Goal: Find specific page/section: Find specific page/section

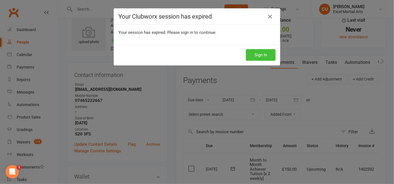
click at [260, 57] on button "Sign In" at bounding box center [261, 55] width 30 height 12
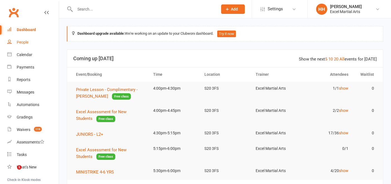
click at [22, 41] on div "People" at bounding box center [23, 42] width 12 height 4
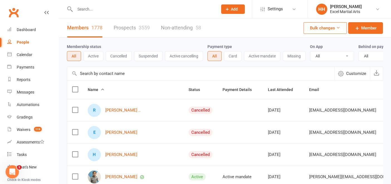
click at [7, 36] on link "People" at bounding box center [32, 42] width 51 height 13
click at [77, 8] on input "text" at bounding box center [143, 9] width 140 height 8
type input "R"
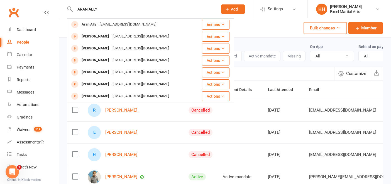
type input "ARAN ALLY"
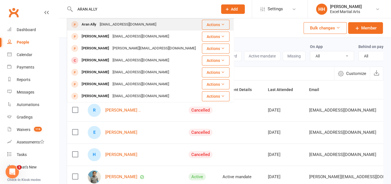
click at [88, 23] on div "Aran Ally" at bounding box center [89, 25] width 18 height 8
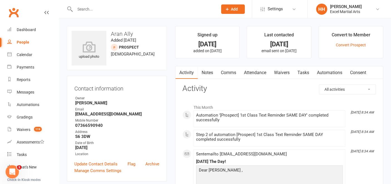
click at [77, 9] on input "text" at bounding box center [143, 9] width 140 height 8
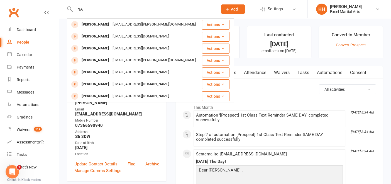
type input "N"
type input "L"
type input "07821747354"
drag, startPoint x: 107, startPoint y: 6, endPoint x: 47, endPoint y: 16, distance: 60.4
click at [47, 1] on header "07821747354 [PERSON_NAME] [EMAIL_ADDRESS][DOMAIN_NAME] Actions [PERSON_NAME] [E…" at bounding box center [195, 1] width 391 height 0
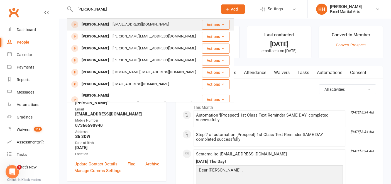
type input "[PERSON_NAME]"
click at [101, 25] on div "[PERSON_NAME]" at bounding box center [95, 25] width 31 height 8
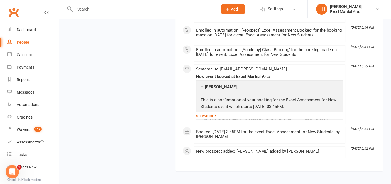
scroll to position [973, 0]
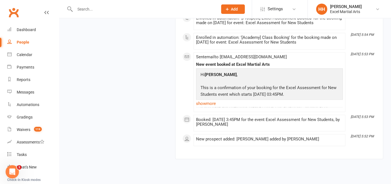
click at [80, 8] on input "text" at bounding box center [143, 9] width 140 height 8
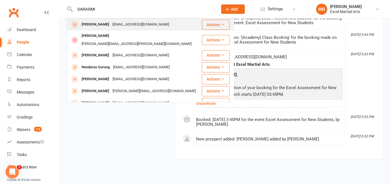
type input "DARASIMI"
click at [97, 27] on div "[PERSON_NAME]" at bounding box center [95, 25] width 31 height 8
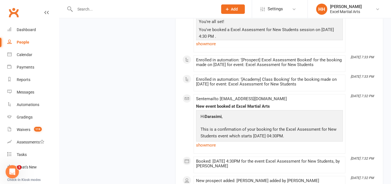
scroll to position [1973, 0]
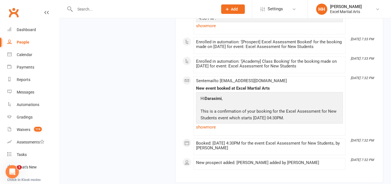
click at [80, 8] on input "text" at bounding box center [143, 9] width 140 height 8
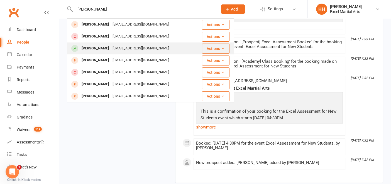
type input "[PERSON_NAME]"
click at [95, 48] on div "[PERSON_NAME]" at bounding box center [95, 49] width 31 height 8
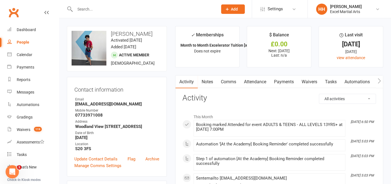
click at [81, 8] on input "text" at bounding box center [143, 9] width 140 height 8
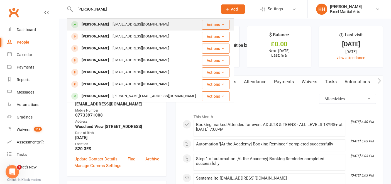
type input "[PERSON_NAME]"
click at [86, 27] on div "[PERSON_NAME]" at bounding box center [95, 25] width 31 height 8
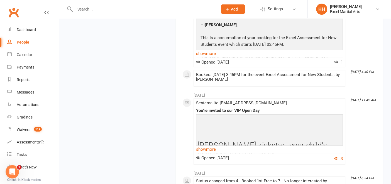
scroll to position [4578, 0]
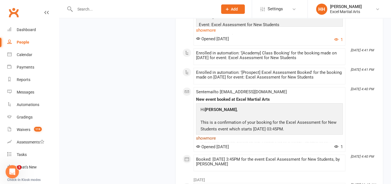
click at [206, 135] on link "show more" at bounding box center [269, 139] width 147 height 8
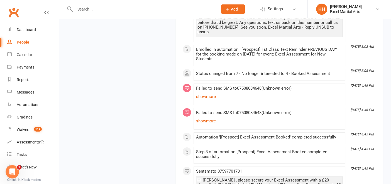
scroll to position [4168, 0]
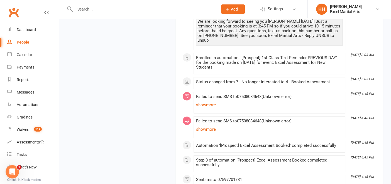
click at [81, 9] on input "text" at bounding box center [143, 9] width 140 height 8
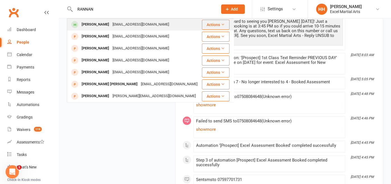
type input "RANNAN"
click at [111, 25] on div "[PERSON_NAME]" at bounding box center [95, 25] width 31 height 8
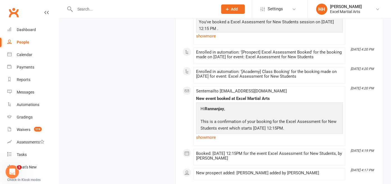
scroll to position [2062, 0]
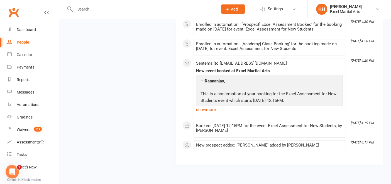
click at [80, 11] on input "text" at bounding box center [143, 9] width 140 height 8
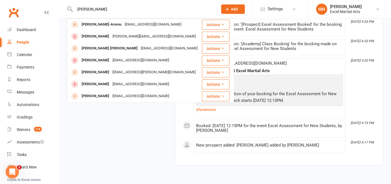
click at [80, 11] on input "[PERSON_NAME]" at bounding box center [143, 9] width 140 height 8
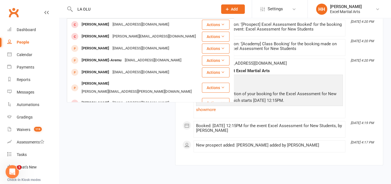
click at [91, 8] on input "LA OLU" at bounding box center [143, 9] width 140 height 8
type input "L"
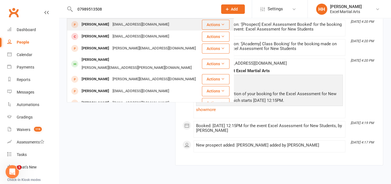
type input "07989513508"
click at [99, 23] on div "[PERSON_NAME]" at bounding box center [95, 25] width 31 height 8
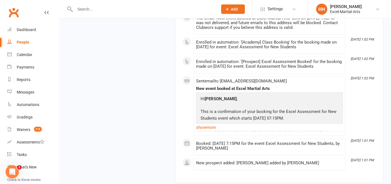
scroll to position [1068, 0]
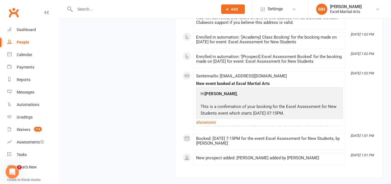
click at [82, 6] on input "text" at bounding box center [143, 9] width 140 height 8
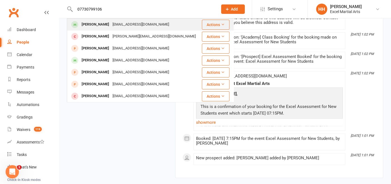
type input "07730799106"
click at [96, 24] on div "[PERSON_NAME]" at bounding box center [95, 25] width 31 height 8
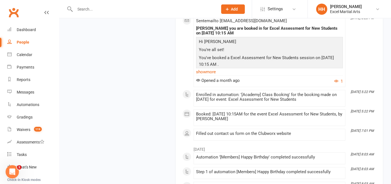
scroll to position [1741, 0]
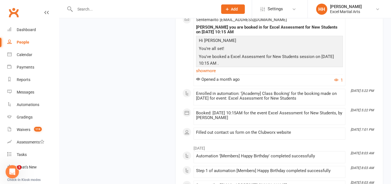
click at [82, 14] on div at bounding box center [140, 9] width 147 height 18
click at [76, 9] on input "text" at bounding box center [143, 9] width 140 height 8
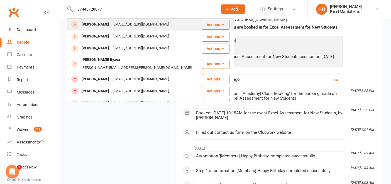
type input "07446728877"
click at [92, 24] on div "[PERSON_NAME]" at bounding box center [95, 25] width 31 height 8
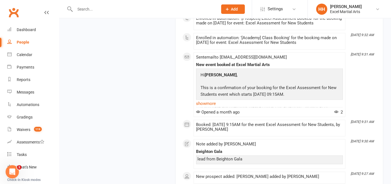
scroll to position [1031, 0]
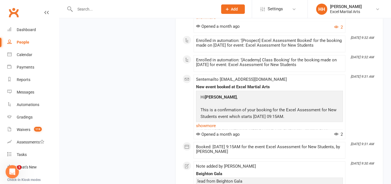
click at [81, 10] on input "text" at bounding box center [143, 9] width 140 height 8
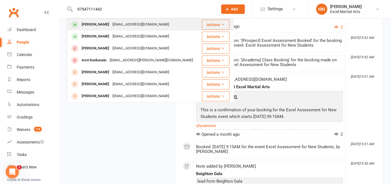
type input "07547111442"
click at [99, 26] on div "[PERSON_NAME]" at bounding box center [95, 25] width 31 height 8
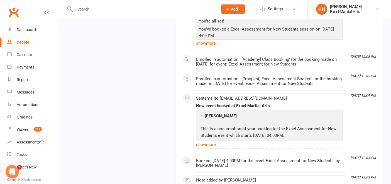
scroll to position [1714, 0]
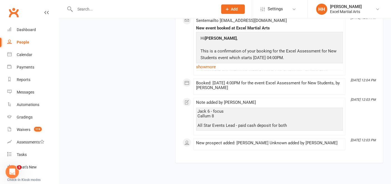
click at [78, 10] on input "text" at bounding box center [143, 9] width 140 height 8
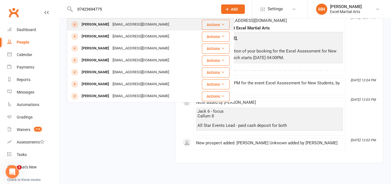
type input "07423694775"
click at [90, 27] on div "[PERSON_NAME]" at bounding box center [95, 25] width 31 height 8
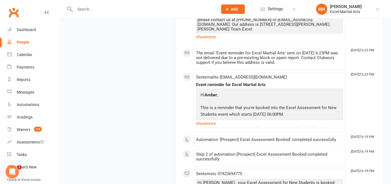
scroll to position [746, 0]
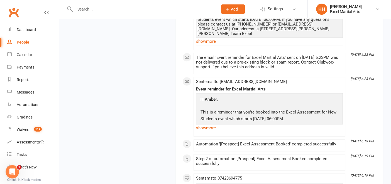
click at [77, 9] on input "text" at bounding box center [143, 9] width 140 height 8
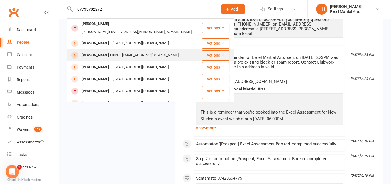
type input "07733782272"
click at [92, 51] on div "[PERSON_NAME] Hairs" at bounding box center [100, 55] width 40 height 8
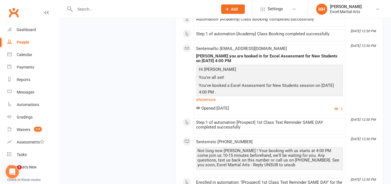
scroll to position [1014, 0]
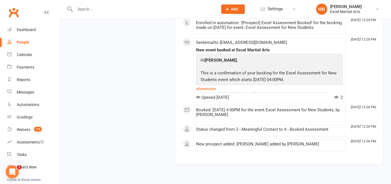
click at [79, 9] on input "text" at bounding box center [143, 9] width 140 height 8
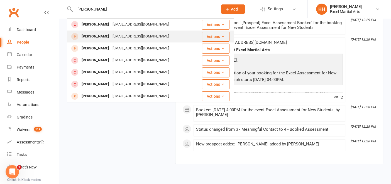
type input "[PERSON_NAME]"
click at [93, 33] on div "[PERSON_NAME]" at bounding box center [95, 37] width 31 height 8
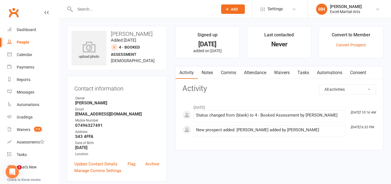
click at [81, 10] on input "text" at bounding box center [143, 9] width 140 height 8
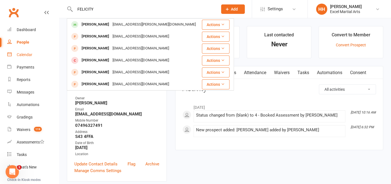
type input "FELICITY"
click at [27, 55] on div "Calendar" at bounding box center [25, 55] width 16 height 4
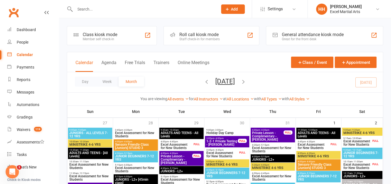
click at [203, 81] on icon "button" at bounding box center [206, 82] width 6 height 6
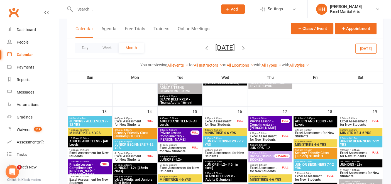
scroll to position [274, 0]
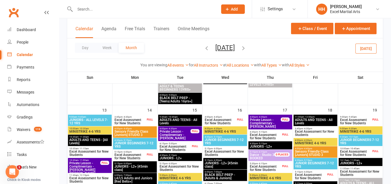
click at [267, 134] on span "Excel Assessment for New Students" at bounding box center [264, 137] width 31 height 7
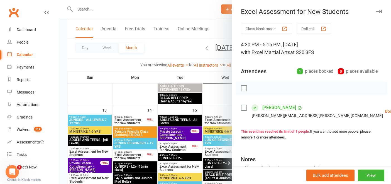
click at [274, 107] on link "[PERSON_NAME]" at bounding box center [279, 107] width 34 height 9
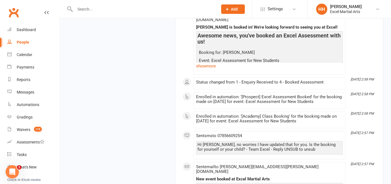
scroll to position [4310, 0]
click at [84, 10] on input "text" at bounding box center [143, 9] width 140 height 8
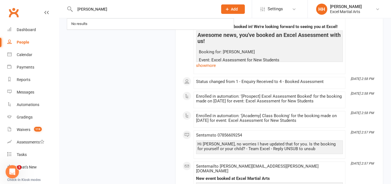
type input "[PERSON_NAME]"
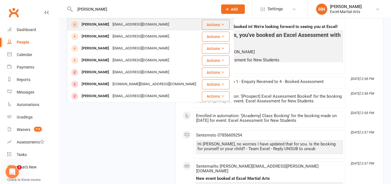
click at [95, 24] on div "[PERSON_NAME]" at bounding box center [95, 25] width 31 height 8
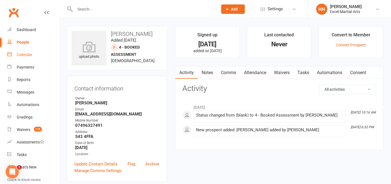
click at [24, 53] on div "Calendar" at bounding box center [25, 55] width 16 height 4
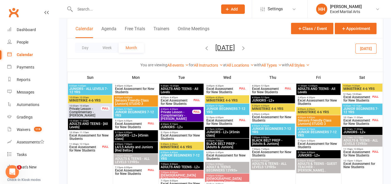
scroll to position [443, 0]
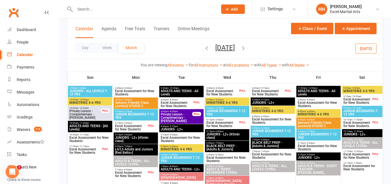
click at [351, 101] on span "Excel Assessment for New Students" at bounding box center [357, 101] width 28 height 7
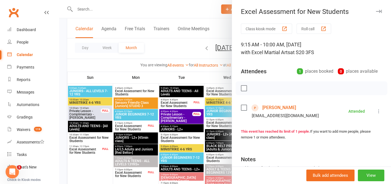
click at [375, 12] on icon "button" at bounding box center [378, 11] width 6 height 3
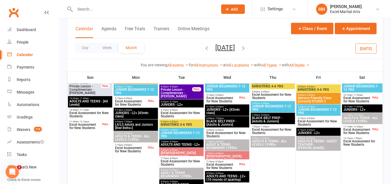
scroll to position [469, 0]
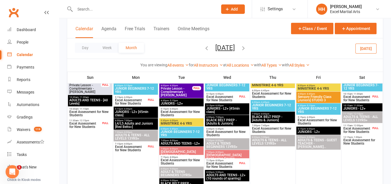
click at [355, 96] on span "Excel Assessment for New Students" at bounding box center [357, 98] width 28 height 7
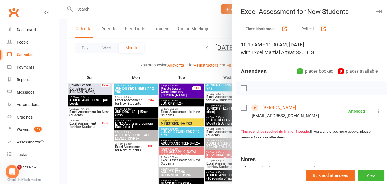
click at [375, 11] on icon "button" at bounding box center [378, 11] width 6 height 3
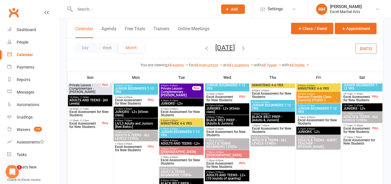
click at [76, 12] on input "text" at bounding box center [143, 9] width 140 height 8
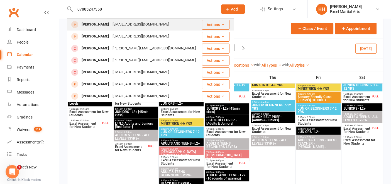
type input "07885247358"
click at [91, 25] on div "[PERSON_NAME]" at bounding box center [95, 25] width 31 height 8
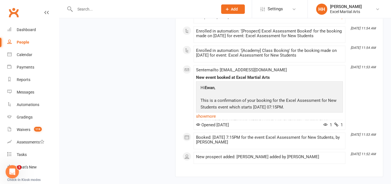
scroll to position [1215, 0]
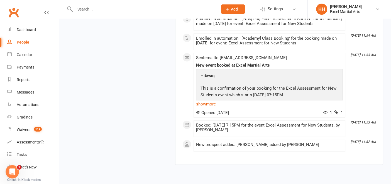
click at [77, 10] on input "text" at bounding box center [143, 9] width 140 height 8
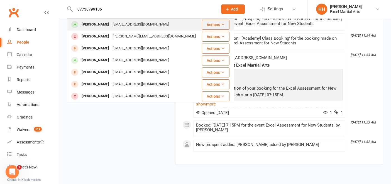
type input "07730799106"
click at [92, 24] on div "[PERSON_NAME]" at bounding box center [95, 25] width 31 height 8
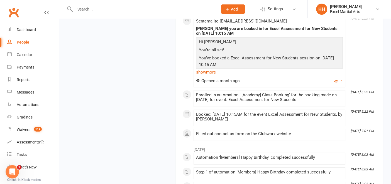
scroll to position [1738, 0]
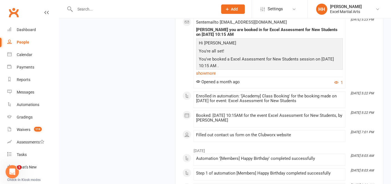
click at [77, 7] on input "text" at bounding box center [143, 9] width 140 height 8
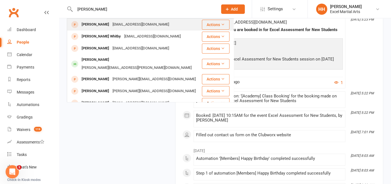
type input "[PERSON_NAME]"
click at [94, 26] on div "[PERSON_NAME]" at bounding box center [95, 25] width 31 height 8
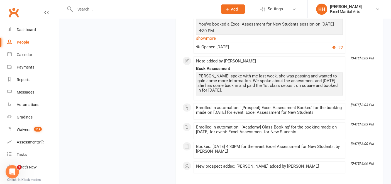
scroll to position [915, 0]
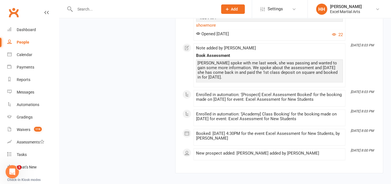
click at [343, 149] on li "[DATE] 8:00 PM New prospect added: [PERSON_NAME] added by [PERSON_NAME]" at bounding box center [269, 155] width 152 height 12
click at [73, 4] on div at bounding box center [140, 9] width 147 height 18
click at [86, 11] on input "text" at bounding box center [143, 9] width 140 height 8
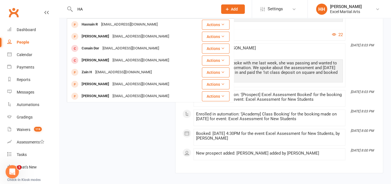
type input "H"
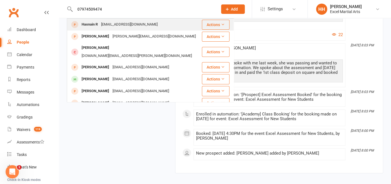
type input "07974509474"
click at [88, 24] on div "Hasnain R" at bounding box center [89, 25] width 19 height 8
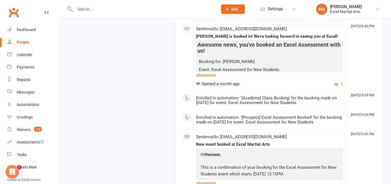
scroll to position [916, 0]
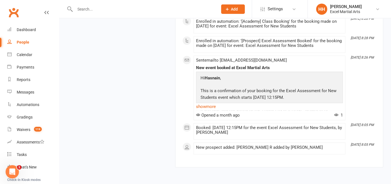
click at [78, 8] on input "text" at bounding box center [143, 9] width 140 height 8
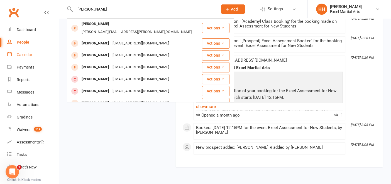
type input "[PERSON_NAME]"
click at [24, 55] on div "Calendar" at bounding box center [25, 55] width 16 height 4
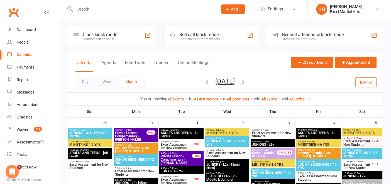
click at [246, 81] on icon "button" at bounding box center [243, 82] width 6 height 6
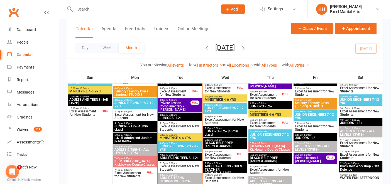
scroll to position [357, 0]
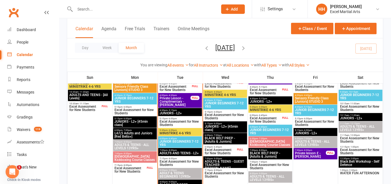
click at [181, 121] on span "Excel Assessment for New Students" at bounding box center [179, 123] width 41 height 7
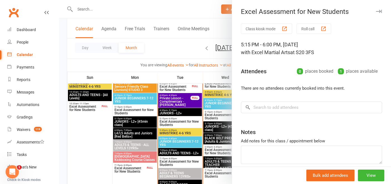
click at [375, 13] on icon "button" at bounding box center [378, 11] width 6 height 3
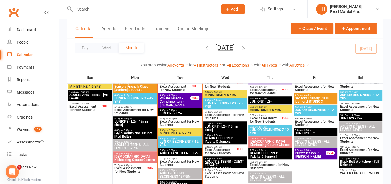
click at [179, 162] on span "Excel Assessment for New Students" at bounding box center [179, 163] width 41 height 7
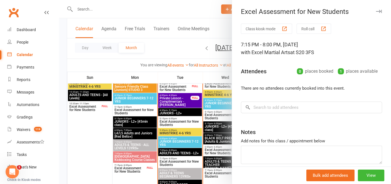
click at [375, 11] on icon "button" at bounding box center [378, 11] width 6 height 3
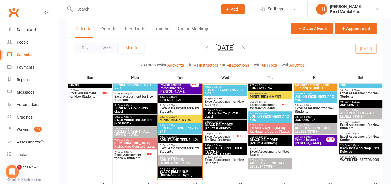
scroll to position [384, 0]
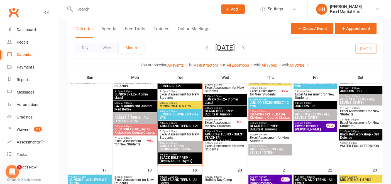
click at [203, 48] on icon "button" at bounding box center [206, 48] width 6 height 6
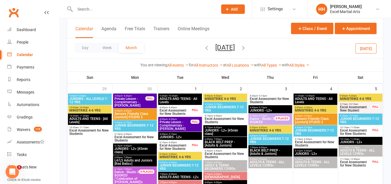
scroll to position [24, 0]
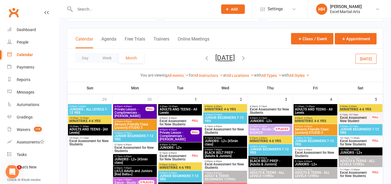
click at [353, 119] on span "Excel Assessment New Student" at bounding box center [354, 119] width 31 height 7
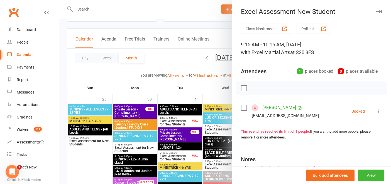
click at [375, 11] on icon "button" at bounding box center [378, 11] width 6 height 3
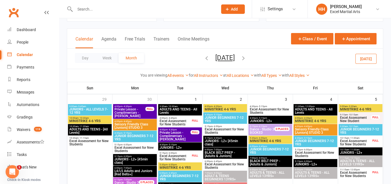
click at [357, 140] on span "Excel Assessment for New Students" at bounding box center [354, 143] width 31 height 7
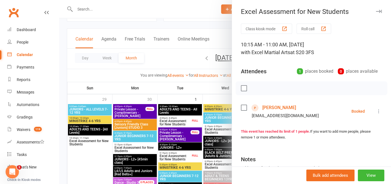
click at [270, 106] on link "[PERSON_NAME]" at bounding box center [279, 107] width 34 height 9
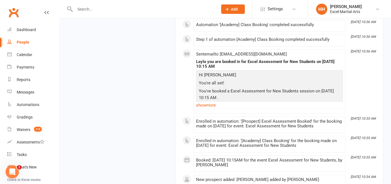
scroll to position [1236, 0]
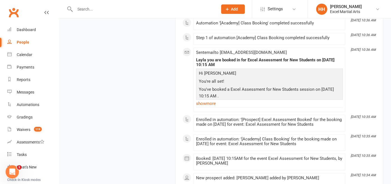
click at [78, 6] on input "text" at bounding box center [143, 9] width 140 height 8
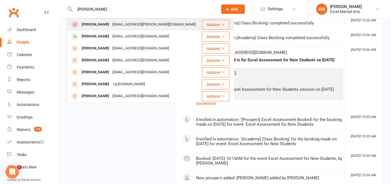
type input "[PERSON_NAME]"
click at [90, 25] on div "[PERSON_NAME]" at bounding box center [95, 25] width 31 height 8
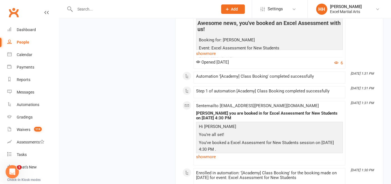
scroll to position [1824, 0]
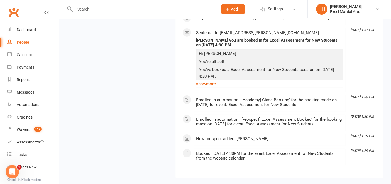
click at [88, 10] on input "text" at bounding box center [143, 9] width 140 height 8
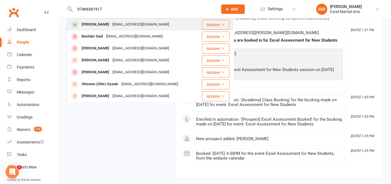
type input "07466561917"
click at [90, 23] on div "[PERSON_NAME]" at bounding box center [95, 25] width 31 height 8
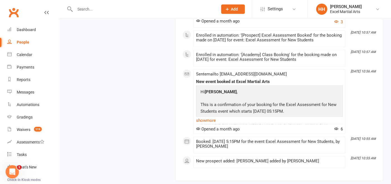
scroll to position [3218, 0]
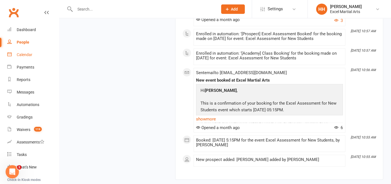
click at [25, 55] on div "Calendar" at bounding box center [25, 55] width 16 height 4
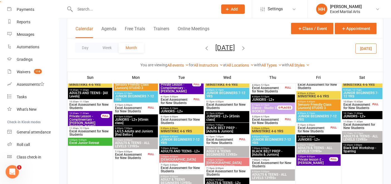
scroll to position [322, 0]
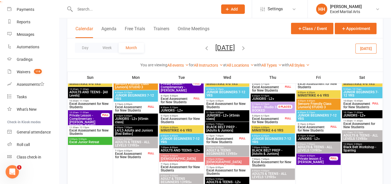
click at [177, 95] on span "- 5:00pm" at bounding box center [173, 96] width 9 height 3
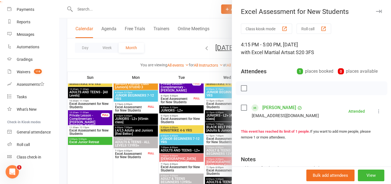
click at [271, 105] on link "[PERSON_NAME]" at bounding box center [279, 107] width 34 height 9
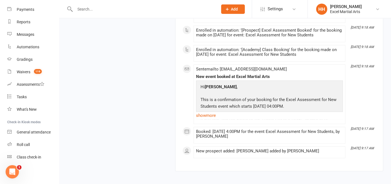
scroll to position [2437, 0]
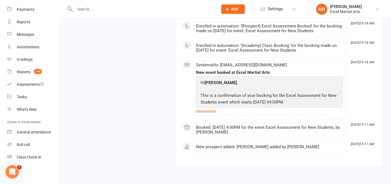
click at [81, 9] on input "text" at bounding box center [143, 9] width 140 height 8
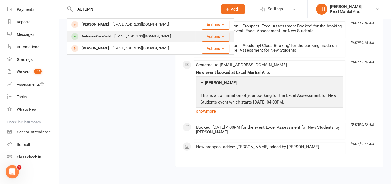
type input "AUTUMN"
click at [95, 37] on div "Autumn-Rose Wild" at bounding box center [96, 37] width 33 height 8
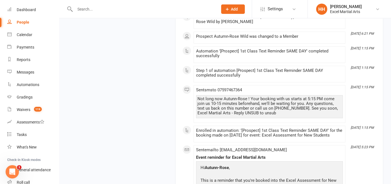
scroll to position [3, 0]
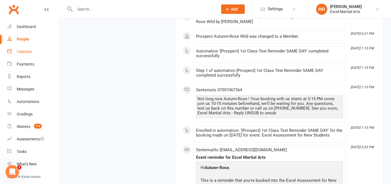
click at [26, 51] on div "Calendar" at bounding box center [25, 52] width 16 height 4
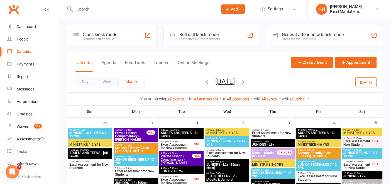
click at [203, 80] on icon "button" at bounding box center [206, 82] width 6 height 6
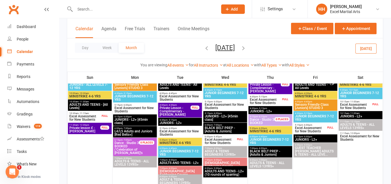
scroll to position [458, 0]
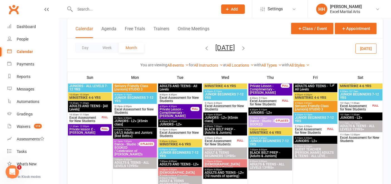
click at [172, 97] on span "Excel Assessment for New Students" at bounding box center [179, 99] width 41 height 7
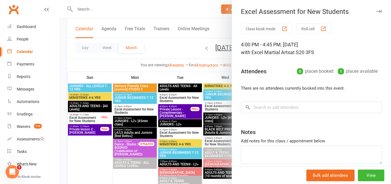
click at [82, 9] on div at bounding box center [225, 92] width 332 height 184
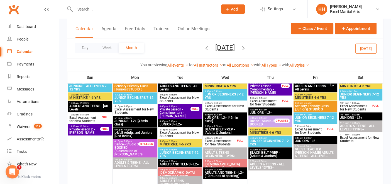
click at [95, 8] on input "text" at bounding box center [143, 9] width 140 height 8
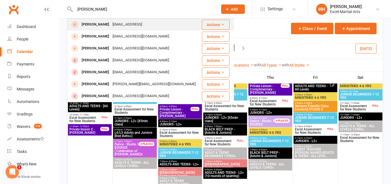
type input "[PERSON_NAME]"
click at [112, 25] on div "[EMAIL_ADDRESS]" at bounding box center [127, 25] width 33 height 8
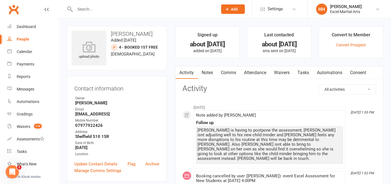
click at [291, 72] on link "Waivers" at bounding box center [281, 72] width 23 height 13
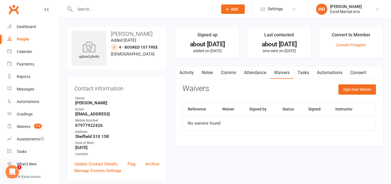
click at [187, 71] on link "Activity" at bounding box center [186, 72] width 22 height 13
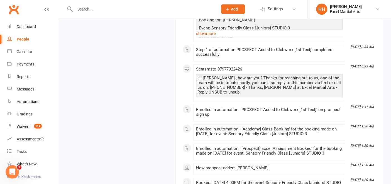
scroll to position [1222, 0]
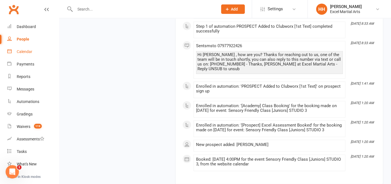
click at [26, 50] on div "Calendar" at bounding box center [25, 52] width 16 height 4
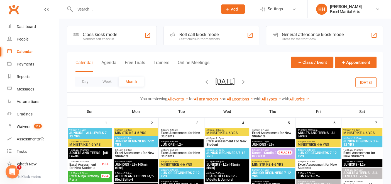
click at [246, 81] on icon "button" at bounding box center [243, 82] width 6 height 6
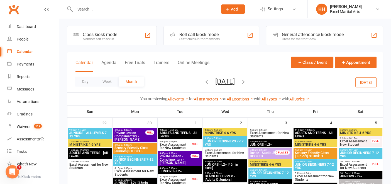
click at [172, 144] on span "Excel Assessment for New Students" at bounding box center [174, 146] width 31 height 7
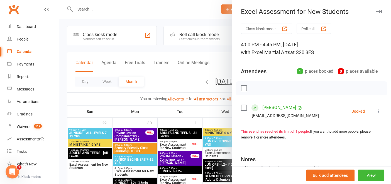
click at [375, 10] on icon "button" at bounding box center [378, 11] width 6 height 3
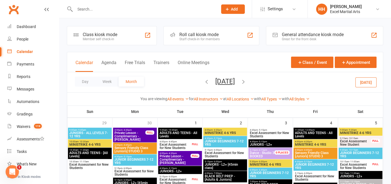
click at [172, 178] on span "Excel Assessment for New Students" at bounding box center [174, 181] width 31 height 7
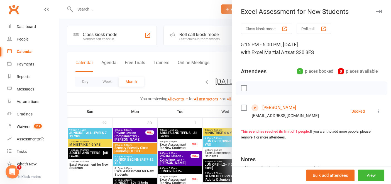
click at [276, 105] on link "[PERSON_NAME]" at bounding box center [279, 107] width 34 height 9
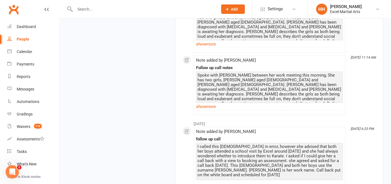
scroll to position [1433, 0]
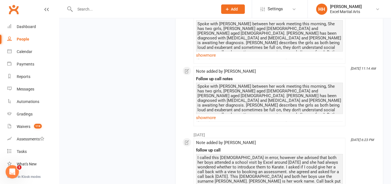
click at [206, 114] on link "show more" at bounding box center [269, 118] width 147 height 8
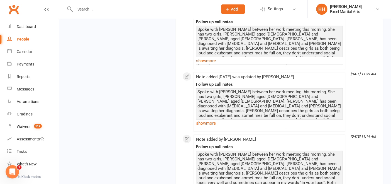
scroll to position [1355, 0]
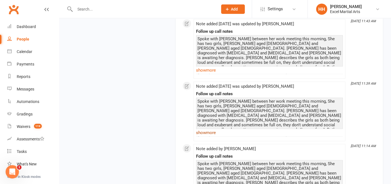
click at [203, 129] on link "show more" at bounding box center [269, 133] width 147 height 8
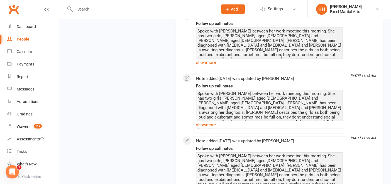
scroll to position [1300, 0]
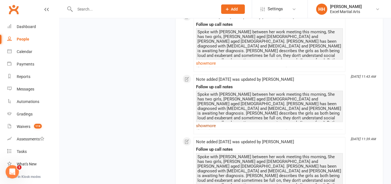
click at [208, 122] on link "show more" at bounding box center [269, 126] width 147 height 8
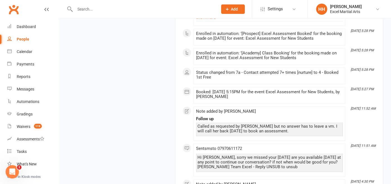
scroll to position [1089, 0]
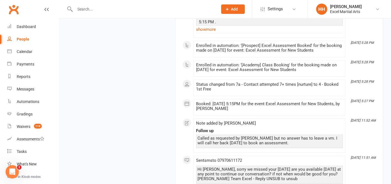
click at [208, 121] on div "Note added by [PERSON_NAME] Follow up Called as requested by [PERSON_NAME] but …" at bounding box center [269, 135] width 147 height 29
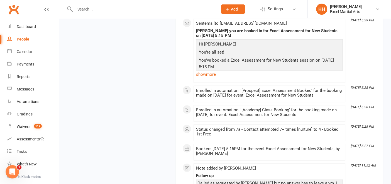
scroll to position [1034, 0]
click at [81, 8] on input "text" at bounding box center [143, 9] width 140 height 8
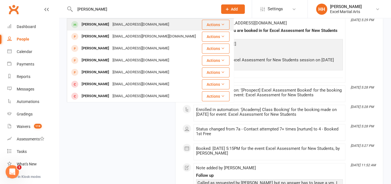
type input "[PERSON_NAME]"
click at [91, 24] on div "[PERSON_NAME]" at bounding box center [95, 25] width 31 height 8
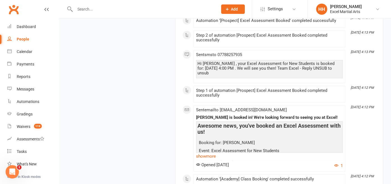
scroll to position [2951, 0]
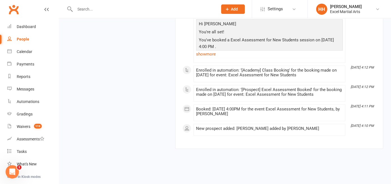
click at [84, 10] on input "text" at bounding box center [143, 9] width 140 height 8
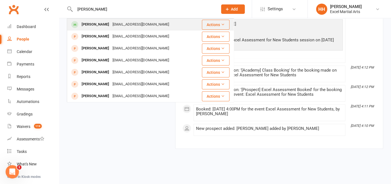
type input "[PERSON_NAME]"
click at [100, 24] on div "[PERSON_NAME]" at bounding box center [95, 25] width 31 height 8
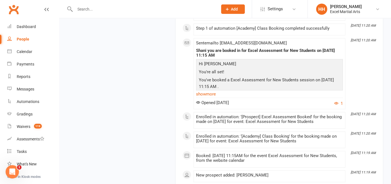
scroll to position [3515, 0]
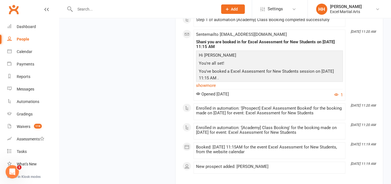
click at [79, 11] on input "text" at bounding box center [143, 9] width 140 height 8
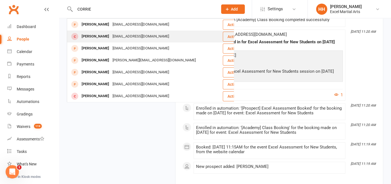
type input "CORRIE"
click at [88, 36] on div "[PERSON_NAME]" at bounding box center [95, 37] width 31 height 8
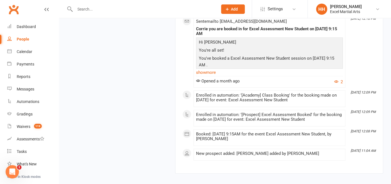
scroll to position [3799, 0]
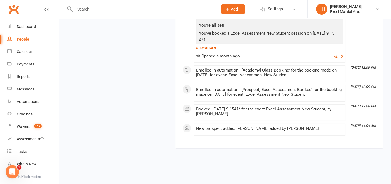
click at [81, 11] on input "text" at bounding box center [143, 9] width 140 height 8
type input "0"
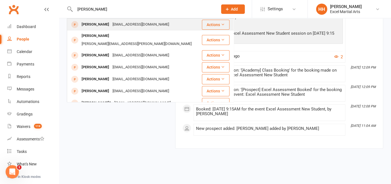
type input "[PERSON_NAME]"
click at [93, 26] on div "[PERSON_NAME]" at bounding box center [95, 25] width 31 height 8
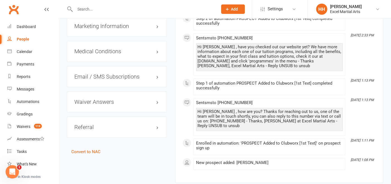
scroll to position [450, 0]
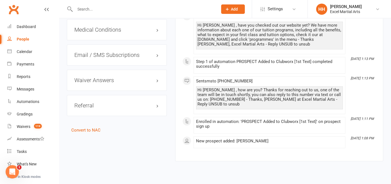
click at [88, 8] on input "text" at bounding box center [143, 9] width 140 height 8
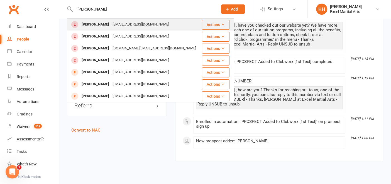
type input "[PERSON_NAME]"
click at [103, 26] on div "[PERSON_NAME]" at bounding box center [95, 25] width 31 height 8
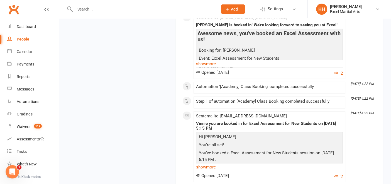
scroll to position [1476, 0]
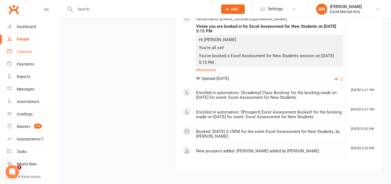
click at [23, 51] on div "Calendar" at bounding box center [25, 52] width 16 height 4
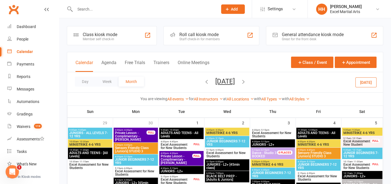
click at [203, 81] on icon "button" at bounding box center [206, 82] width 6 height 6
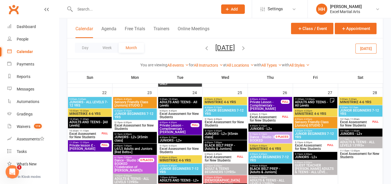
scroll to position [438, 0]
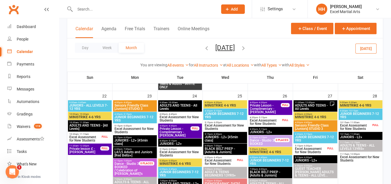
click at [180, 116] on span "Excel Assessment for New Students" at bounding box center [179, 119] width 41 height 7
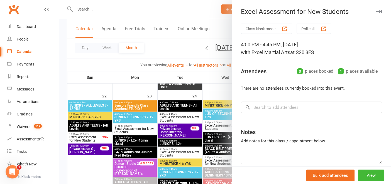
click at [164, 153] on div at bounding box center [225, 92] width 332 height 184
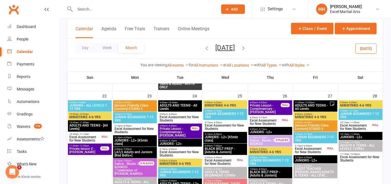
click at [164, 153] on span "Excel Assessment for New Students" at bounding box center [179, 154] width 41 height 7
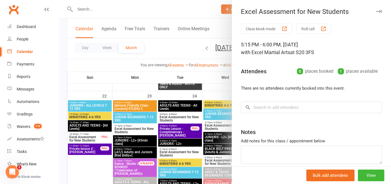
click at [88, 9] on div at bounding box center [225, 92] width 332 height 184
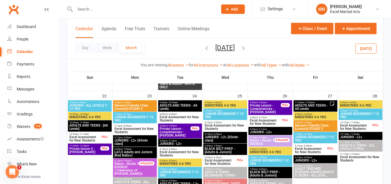
click at [88, 15] on div at bounding box center [140, 9] width 147 height 18
click at [88, 8] on input "text" at bounding box center [143, 9] width 140 height 8
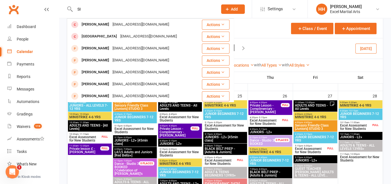
type input "S"
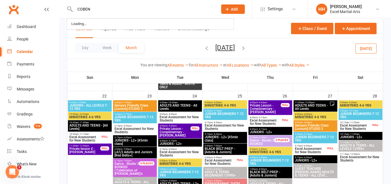
click at [87, 8] on input "COBEN" at bounding box center [143, 9] width 140 height 8
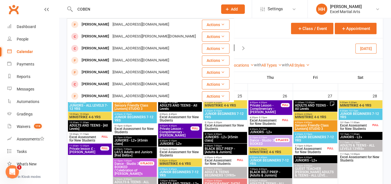
type input "COBEN"
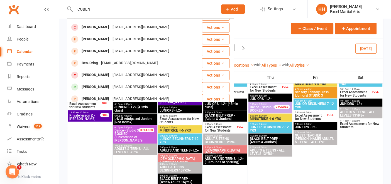
scroll to position [0, 0]
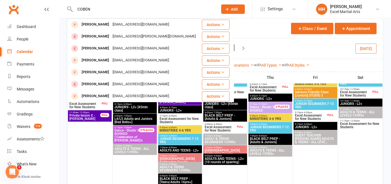
drag, startPoint x: 91, startPoint y: 9, endPoint x: 49, endPoint y: 4, distance: 42.8
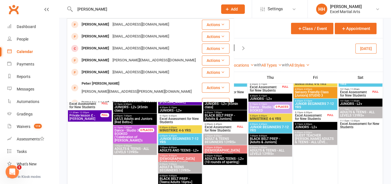
scroll to position [100, 0]
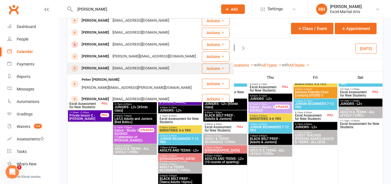
type input "[PERSON_NAME]"
click at [96, 69] on div "[PERSON_NAME]" at bounding box center [95, 69] width 31 height 8
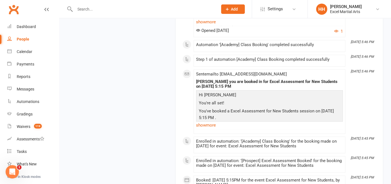
scroll to position [657, 0]
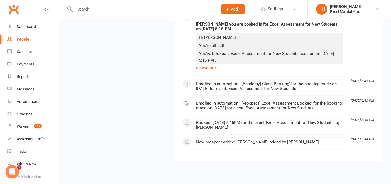
click at [83, 9] on input "text" at bounding box center [143, 9] width 140 height 8
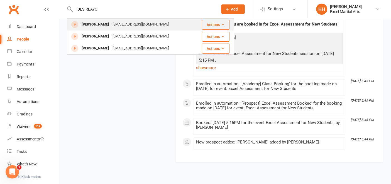
type input "DESIREAYO"
click at [95, 24] on div "[PERSON_NAME]" at bounding box center [95, 25] width 31 height 8
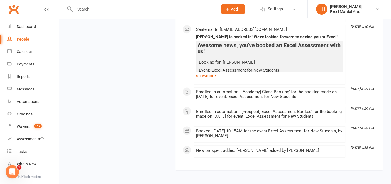
scroll to position [958, 0]
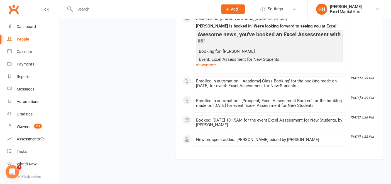
click at [78, 8] on input "text" at bounding box center [143, 9] width 140 height 8
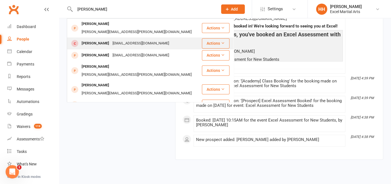
type input "[PERSON_NAME]"
click at [88, 39] on div "[PERSON_NAME]" at bounding box center [95, 43] width 31 height 8
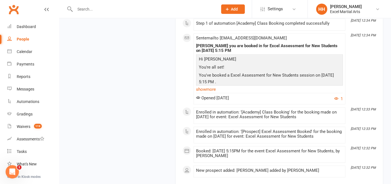
scroll to position [3138, 0]
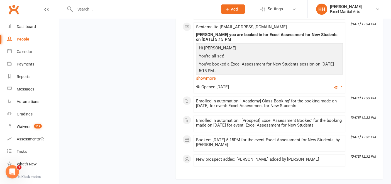
click at [78, 9] on input "text" at bounding box center [143, 9] width 140 height 8
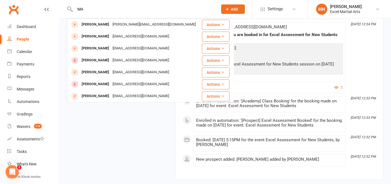
type input "M"
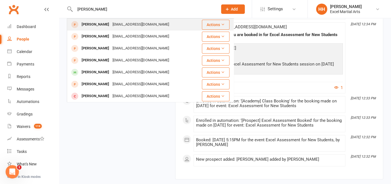
type input "[PERSON_NAME]"
click at [93, 24] on div "[PERSON_NAME]" at bounding box center [95, 25] width 31 height 8
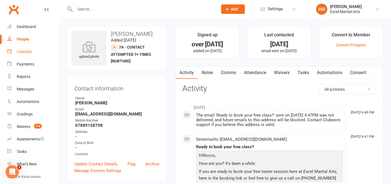
click at [23, 52] on div "Calendar" at bounding box center [25, 52] width 16 height 4
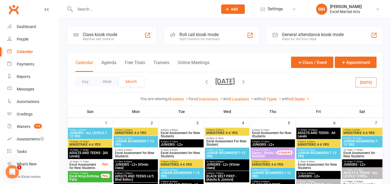
click at [246, 81] on icon "button" at bounding box center [243, 82] width 6 height 6
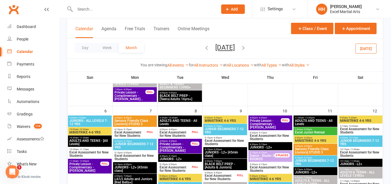
scroll to position [168, 0]
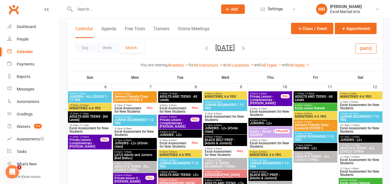
click at [176, 108] on span "Excel Assessment for New Students" at bounding box center [174, 110] width 31 height 7
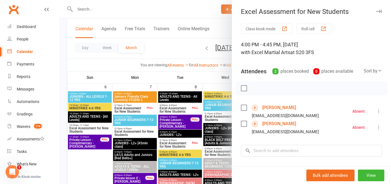
click at [266, 107] on link "[PERSON_NAME]" at bounding box center [279, 107] width 34 height 9
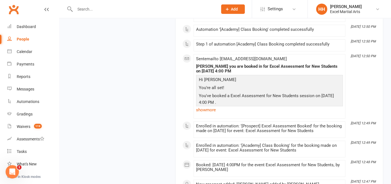
scroll to position [2031, 0]
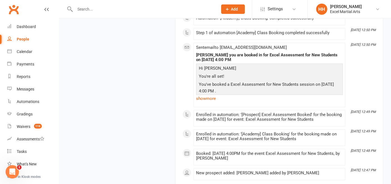
click at [77, 9] on input "text" at bounding box center [143, 9] width 140 height 8
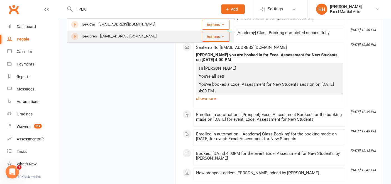
type input "IPEK"
click at [91, 36] on div "Ipek Eren" at bounding box center [89, 37] width 18 height 8
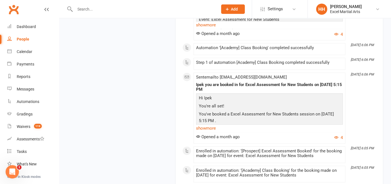
scroll to position [842, 0]
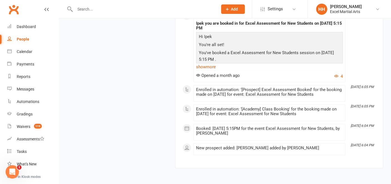
click at [78, 9] on input "text" at bounding box center [143, 9] width 140 height 8
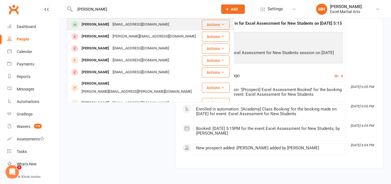
type input "[PERSON_NAME]"
click at [115, 23] on div "[EMAIL_ADDRESS][DOMAIN_NAME]" at bounding box center [141, 25] width 60 height 8
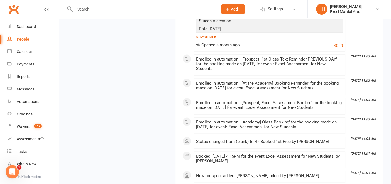
scroll to position [3262, 0]
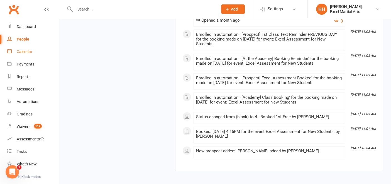
click at [24, 51] on div "Calendar" at bounding box center [25, 52] width 16 height 4
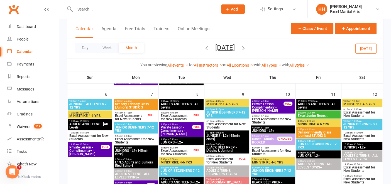
scroll to position [162, 0]
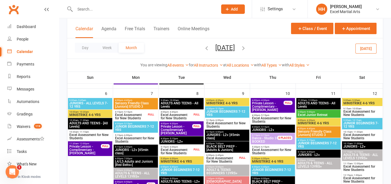
click at [92, 134] on span "Excel Assessment for New Students" at bounding box center [90, 137] width 42 height 7
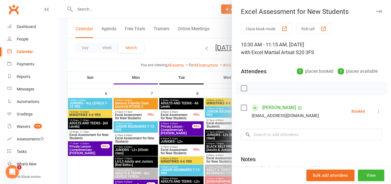
click at [270, 105] on link "[PERSON_NAME]" at bounding box center [279, 107] width 34 height 9
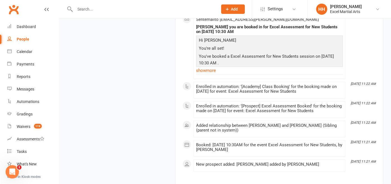
scroll to position [3560, 0]
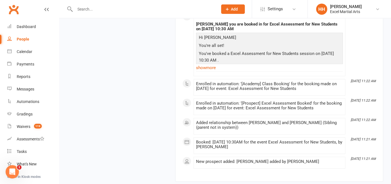
click at [79, 10] on input "text" at bounding box center [143, 9] width 140 height 8
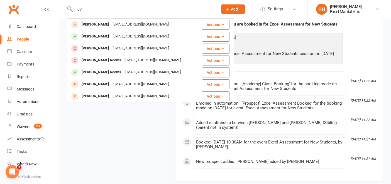
type input "0"
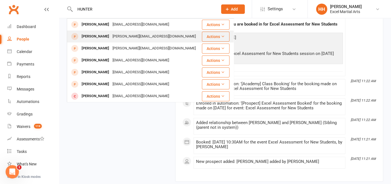
type input "HUNTER"
click at [89, 36] on div "[PERSON_NAME]" at bounding box center [95, 37] width 31 height 8
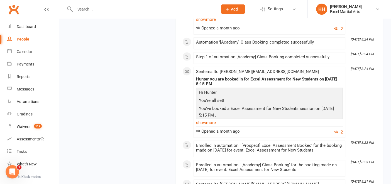
scroll to position [1458, 0]
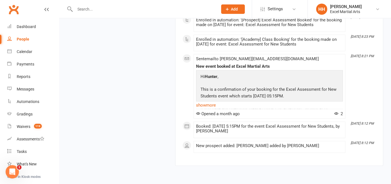
click at [85, 9] on input "text" at bounding box center [143, 9] width 140 height 8
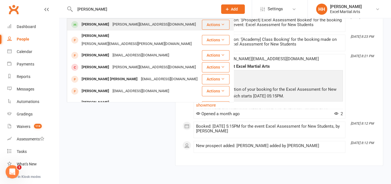
type input "[PERSON_NAME]"
click at [89, 24] on div "[PERSON_NAME]" at bounding box center [95, 25] width 31 height 8
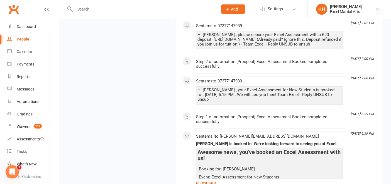
scroll to position [3456, 0]
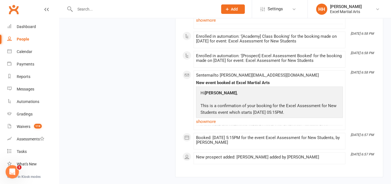
click at [78, 8] on input "text" at bounding box center [143, 9] width 140 height 8
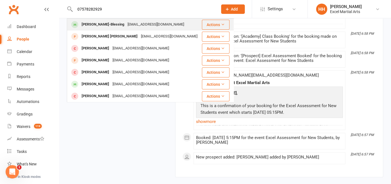
type input "07578282929"
click at [90, 25] on div "[PERSON_NAME]-Blessing" at bounding box center [103, 25] width 46 height 8
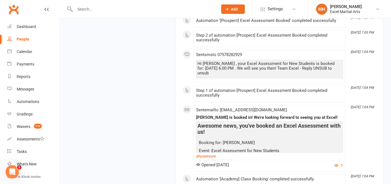
scroll to position [5516, 0]
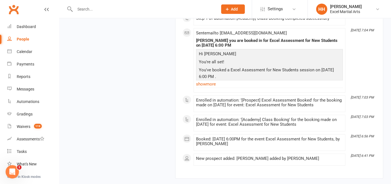
click at [79, 8] on input "text" at bounding box center [143, 9] width 140 height 8
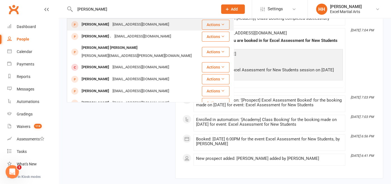
type input "[PERSON_NAME]"
click at [86, 25] on div "[PERSON_NAME]" at bounding box center [95, 25] width 31 height 8
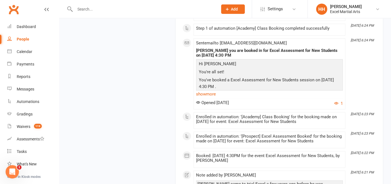
scroll to position [858, 0]
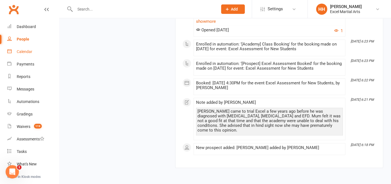
click at [25, 50] on div "Calendar" at bounding box center [25, 52] width 16 height 4
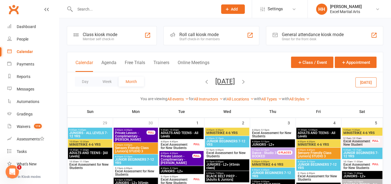
click at [203, 81] on icon "button" at bounding box center [206, 82] width 6 height 6
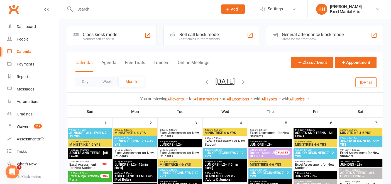
click at [203, 82] on icon "button" at bounding box center [206, 82] width 6 height 6
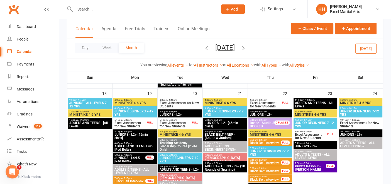
scroll to position [397, 0]
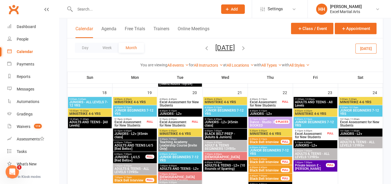
click at [313, 133] on span "Excel Assessment for New Students" at bounding box center [309, 135] width 31 height 7
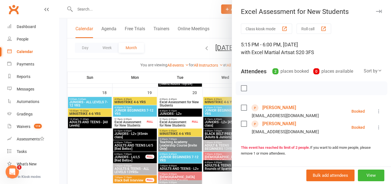
click at [272, 106] on link "[PERSON_NAME]" at bounding box center [279, 107] width 34 height 9
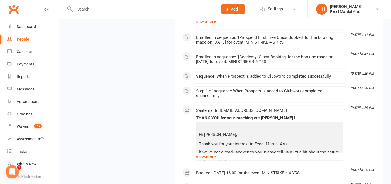
scroll to position [3540, 0]
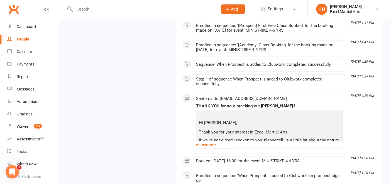
click at [81, 9] on input "text" at bounding box center [143, 9] width 140 height 8
click at [23, 50] on div "Calendar" at bounding box center [25, 52] width 16 height 4
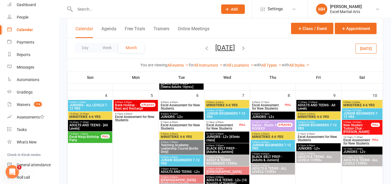
scroll to position [157, 0]
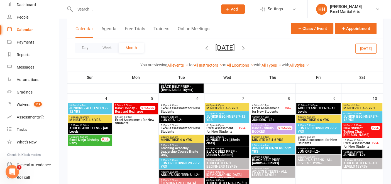
click at [360, 143] on span "Excel Assessment for New Students" at bounding box center [357, 145] width 28 height 7
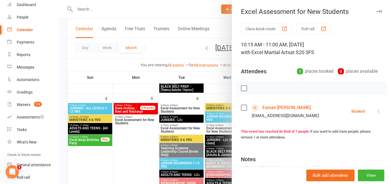
click at [272, 108] on link "Esmae [PERSON_NAME]" at bounding box center [286, 107] width 48 height 9
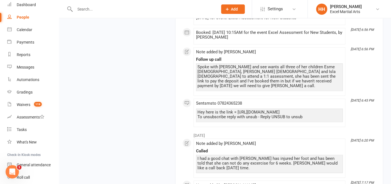
scroll to position [913, 0]
click at [23, 31] on div "Calendar" at bounding box center [25, 30] width 16 height 4
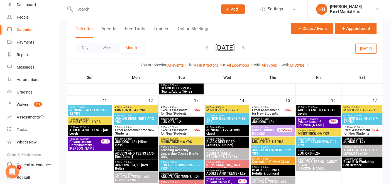
scroll to position [274, 0]
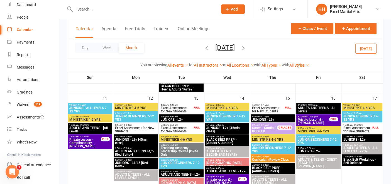
click at [354, 128] on span "Excel Assessment for New Students" at bounding box center [357, 130] width 28 height 7
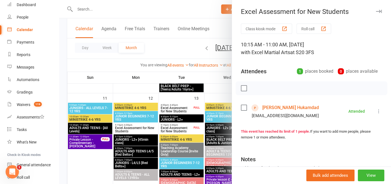
click at [281, 107] on link "[PERSON_NAME] Hukamdad" at bounding box center [290, 107] width 56 height 9
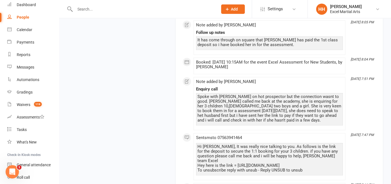
scroll to position [889, 0]
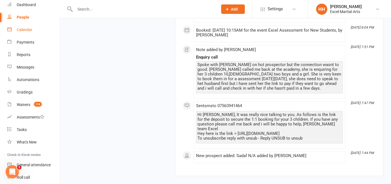
click at [22, 29] on div "Calendar" at bounding box center [25, 30] width 16 height 4
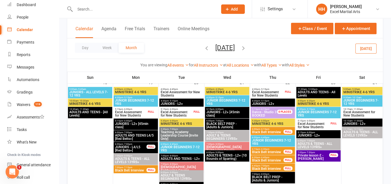
scroll to position [410, 0]
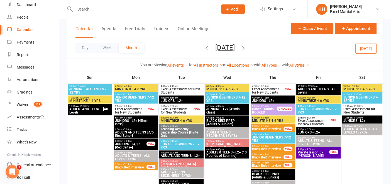
click at [129, 108] on span "Excel Assessment for New Students" at bounding box center [131, 111] width 32 height 7
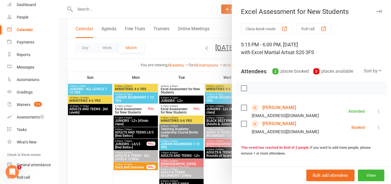
click at [280, 107] on link "[PERSON_NAME]" at bounding box center [279, 107] width 34 height 9
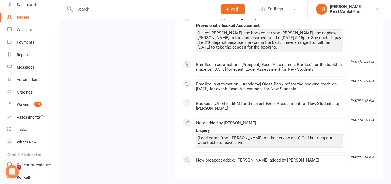
scroll to position [1185, 0]
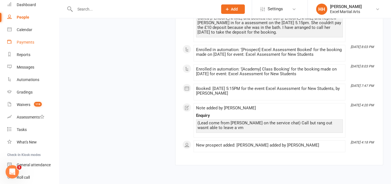
click at [33, 39] on link "Payments" at bounding box center [32, 42] width 51 height 13
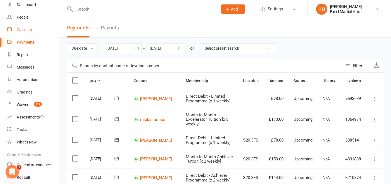
click at [19, 28] on div "Calendar" at bounding box center [25, 30] width 16 height 4
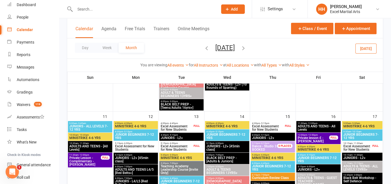
scroll to position [257, 0]
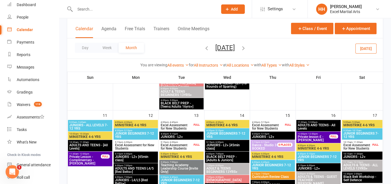
click at [266, 122] on span "- 5:15pm" at bounding box center [264, 122] width 9 height 3
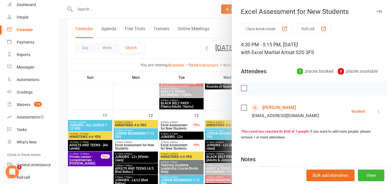
click at [270, 106] on link "[PERSON_NAME]" at bounding box center [279, 107] width 34 height 9
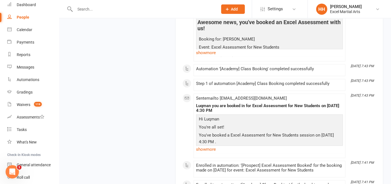
scroll to position [820, 0]
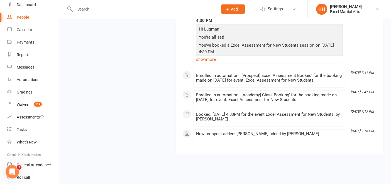
click at [80, 8] on input "text" at bounding box center [143, 9] width 140 height 8
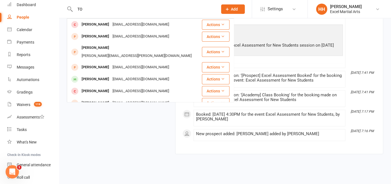
type input "T"
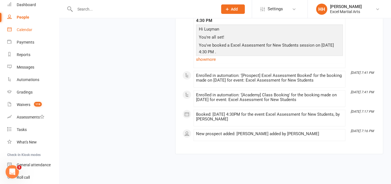
click at [23, 30] on div "Calendar" at bounding box center [25, 30] width 16 height 4
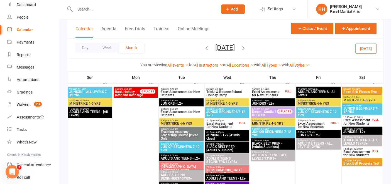
scroll to position [530, 0]
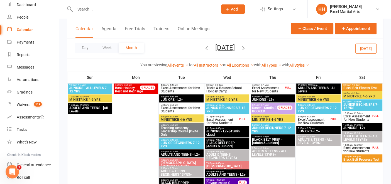
click at [366, 115] on span "Excel Assessment for New Students" at bounding box center [357, 118] width 28 height 7
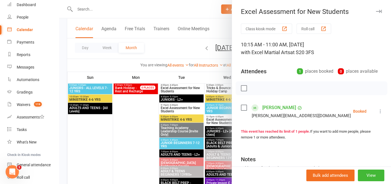
click at [375, 9] on button "button" at bounding box center [378, 11] width 7 height 7
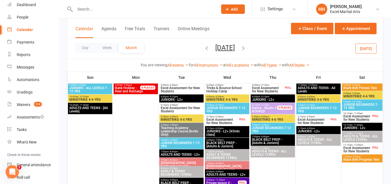
click at [357, 147] on span "Excel Assessment for New Students" at bounding box center [357, 150] width 28 height 7
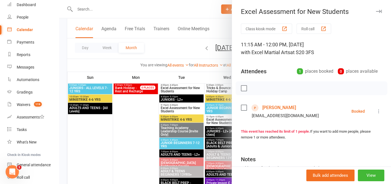
click at [267, 106] on link "[PERSON_NAME]" at bounding box center [279, 107] width 34 height 9
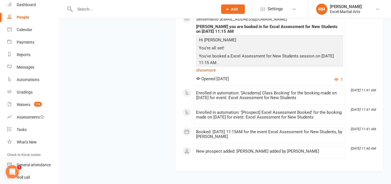
scroll to position [765, 0]
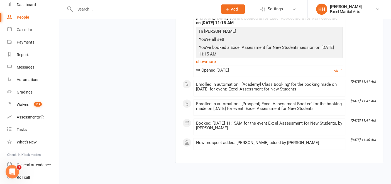
click at [75, 11] on input "text" at bounding box center [143, 9] width 140 height 8
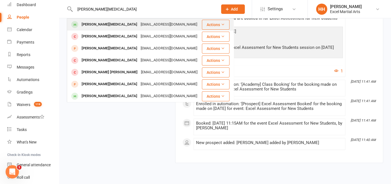
type input "[PERSON_NAME][MEDICAL_DATA]"
click at [87, 27] on div "[PERSON_NAME][MEDICAL_DATA]" at bounding box center [109, 25] width 59 height 8
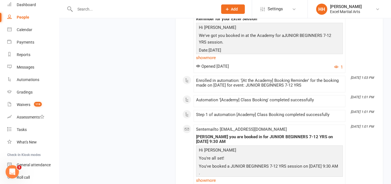
scroll to position [4135, 0]
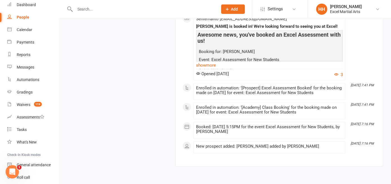
scroll to position [9824, 0]
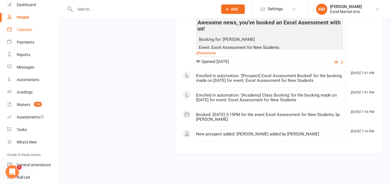
click at [23, 29] on div "Calendar" at bounding box center [25, 30] width 16 height 4
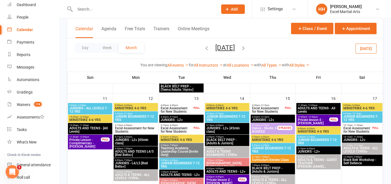
scroll to position [280, 0]
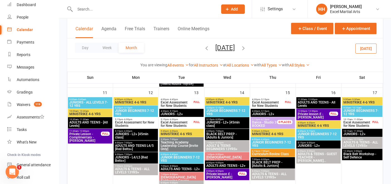
click at [180, 121] on span "Excel Assessment for New Students" at bounding box center [176, 124] width 32 height 7
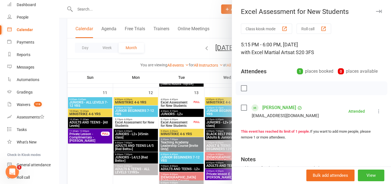
click at [278, 107] on link "[PERSON_NAME]" at bounding box center [279, 107] width 34 height 9
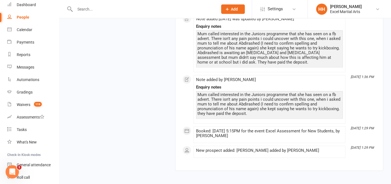
scroll to position [7189, 0]
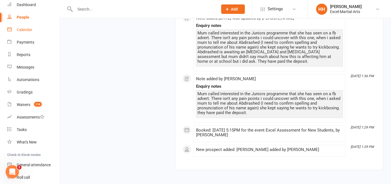
click at [23, 28] on div "Calendar" at bounding box center [25, 30] width 16 height 4
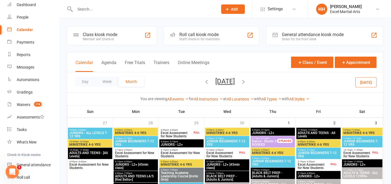
click at [359, 152] on span "Excel Assessment for New Students" at bounding box center [357, 155] width 28 height 7
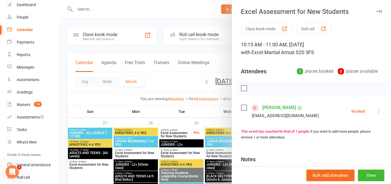
click at [269, 108] on link "Stacie Kalu" at bounding box center [279, 107] width 34 height 9
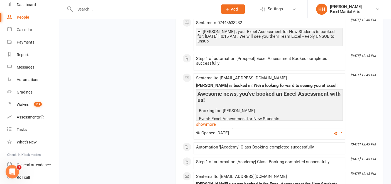
scroll to position [6667, 0]
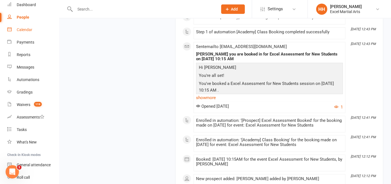
click at [21, 29] on div "Calendar" at bounding box center [25, 30] width 16 height 4
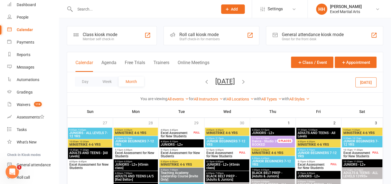
click at [203, 80] on icon "button" at bounding box center [206, 82] width 6 height 6
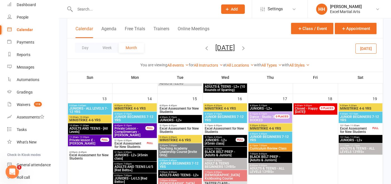
scroll to position [384, 0]
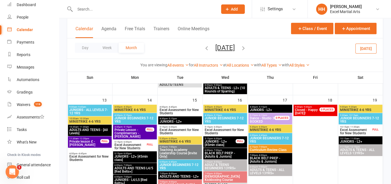
click at [362, 129] on span "Excel Assessment for New Students" at bounding box center [354, 132] width 31 height 7
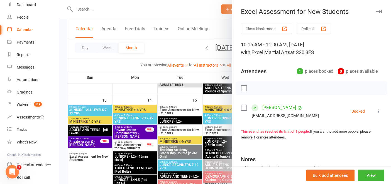
click at [267, 105] on link "Kole Tuton" at bounding box center [279, 107] width 34 height 9
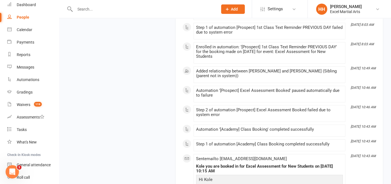
scroll to position [10716, 0]
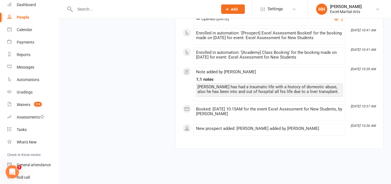
click at [78, 9] on input "text" at bounding box center [143, 9] width 140 height 8
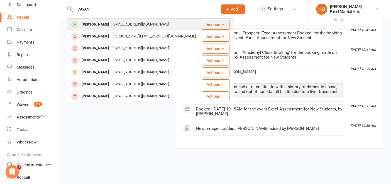
type input "CAYAN"
click at [91, 23] on div "Cayan Katranbayiri" at bounding box center [95, 25] width 31 height 8
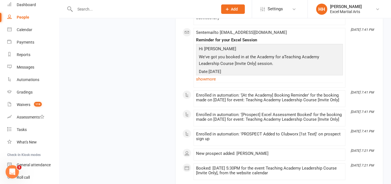
scroll to position [7365, 0]
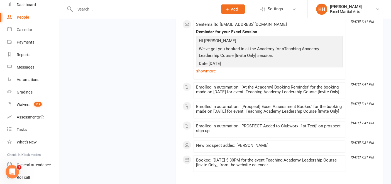
click at [78, 9] on input "text" at bounding box center [143, 9] width 140 height 8
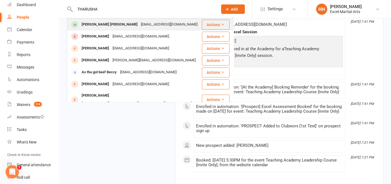
type input "THARUSHA"
click at [87, 25] on div "Tharusha Daham Kariyawasam" at bounding box center [109, 25] width 59 height 8
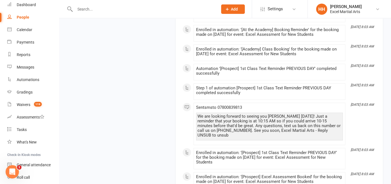
scroll to position [12604, 0]
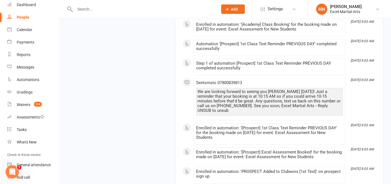
click at [85, 8] on input "text" at bounding box center [143, 9] width 140 height 8
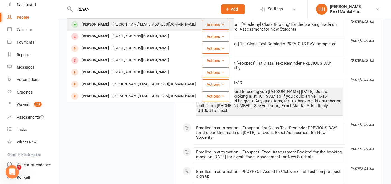
type input "REYAN"
click at [111, 24] on div "thomas.tincy32@gmail.com" at bounding box center [154, 25] width 87 height 8
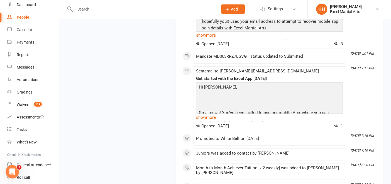
scroll to position [11514, 0]
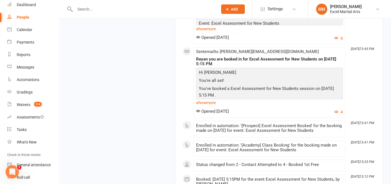
click at [77, 10] on input "text" at bounding box center [143, 9] width 140 height 8
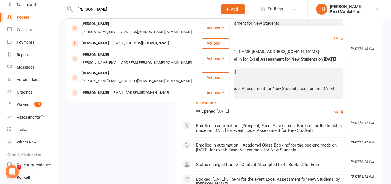
type input "HARRISON COLLINS"
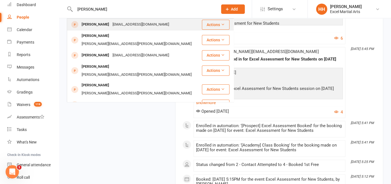
click at [97, 25] on div "Harrison Collins" at bounding box center [95, 25] width 31 height 8
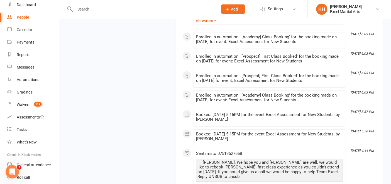
scroll to position [1795, 0]
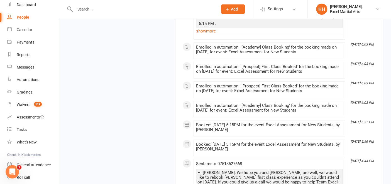
click at [80, 8] on input "text" at bounding box center [143, 9] width 140 height 8
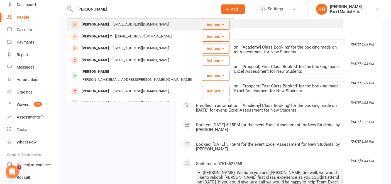
type input "FINLEY HUNT"
click at [91, 25] on div "[PERSON_NAME]" at bounding box center [95, 25] width 31 height 8
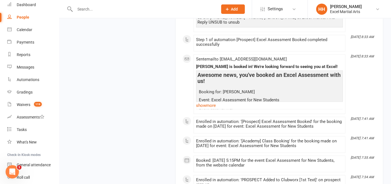
scroll to position [1347, 0]
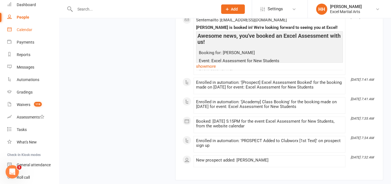
click at [24, 29] on div "Calendar" at bounding box center [25, 30] width 16 height 4
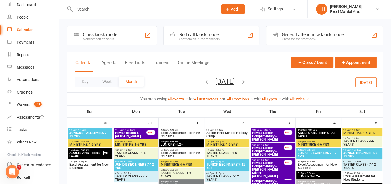
click at [246, 81] on icon "button" at bounding box center [243, 82] width 6 height 6
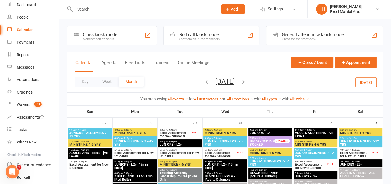
click at [246, 81] on icon "button" at bounding box center [243, 82] width 6 height 6
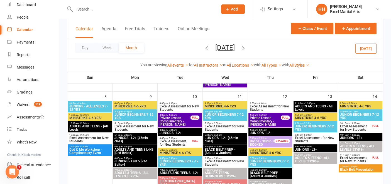
scroll to position [156, 0]
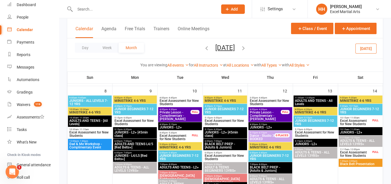
click at [347, 120] on span "Excel Assessment for New Students" at bounding box center [354, 122] width 31 height 7
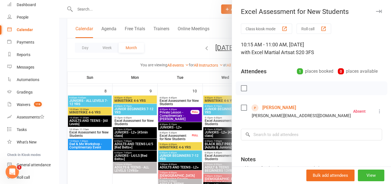
click at [270, 105] on link "Harley Powell" at bounding box center [279, 107] width 34 height 9
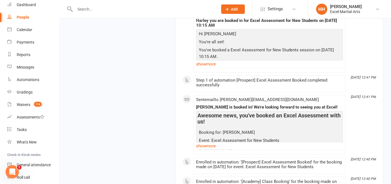
scroll to position [1254, 0]
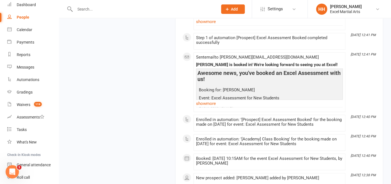
click at [83, 9] on input "text" at bounding box center [143, 9] width 140 height 8
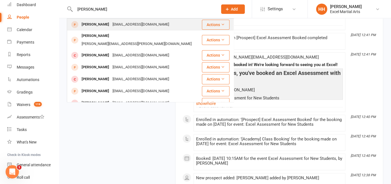
type input "NATASHA ABAMA"
click at [91, 22] on div "Natasha Abama" at bounding box center [95, 25] width 31 height 8
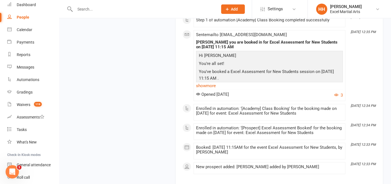
scroll to position [698, 0]
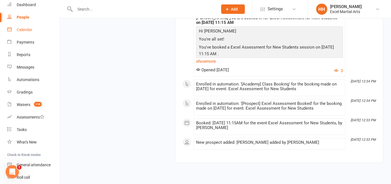
click at [21, 29] on div "Calendar" at bounding box center [25, 30] width 16 height 4
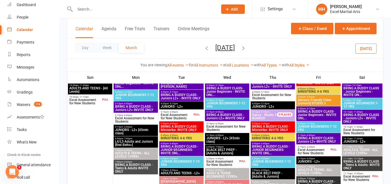
scroll to position [308, 0]
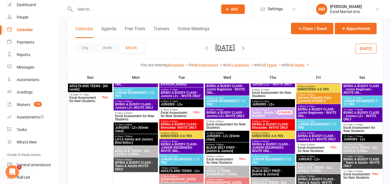
click at [82, 98] on span "Excel Assessment for New Students" at bounding box center [85, 99] width 32 height 7
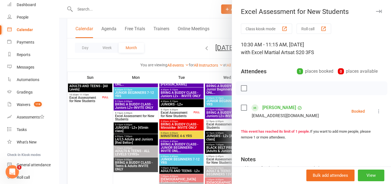
click at [273, 107] on link "Coel winrow" at bounding box center [279, 107] width 34 height 9
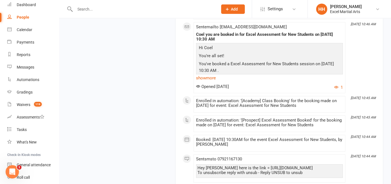
scroll to position [6350, 0]
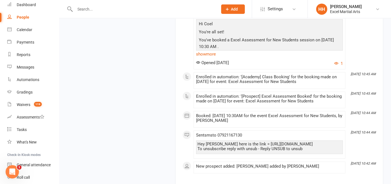
click at [78, 12] on input "text" at bounding box center [143, 9] width 140 height 8
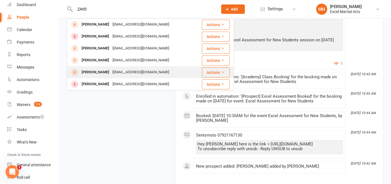
type input "ZAYD"
click at [89, 73] on div "Zayden Sharif" at bounding box center [95, 72] width 31 height 8
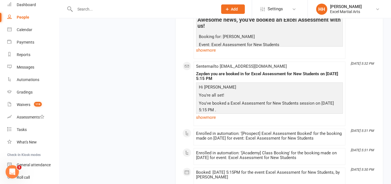
scroll to position [2040, 0]
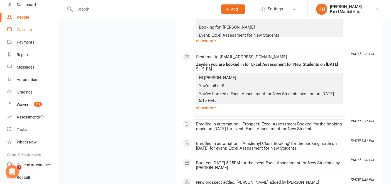
click at [24, 28] on div "Calendar" at bounding box center [25, 30] width 16 height 4
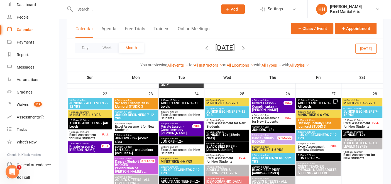
scroll to position [442, 0]
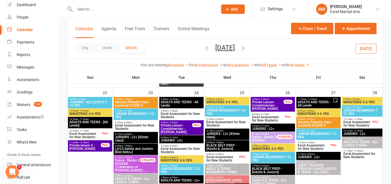
click at [221, 156] on span "Excel Assessment for New Students" at bounding box center [222, 159] width 32 height 7
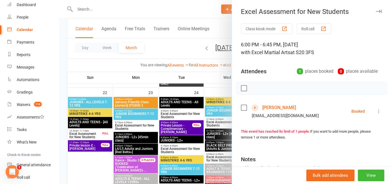
click at [273, 108] on link "James Burnard" at bounding box center [279, 107] width 34 height 9
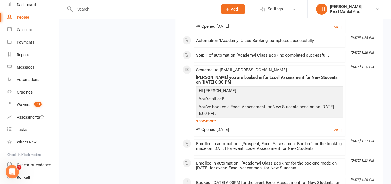
scroll to position [872, 0]
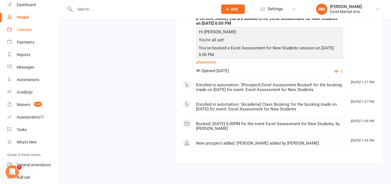
click at [23, 28] on div "Calendar" at bounding box center [25, 30] width 16 height 4
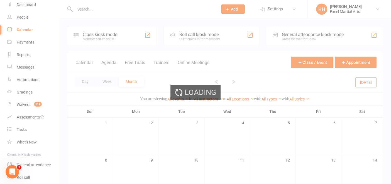
click at [23, 28] on div "Loading" at bounding box center [195, 92] width 391 height 184
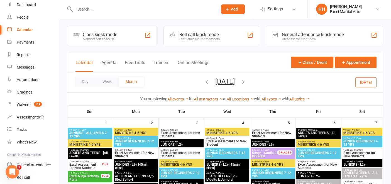
click at [246, 80] on icon "button" at bounding box center [243, 82] width 6 height 6
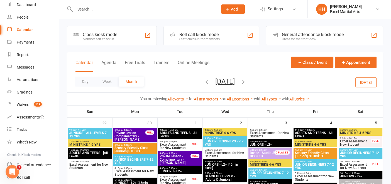
click at [246, 80] on icon "button" at bounding box center [243, 82] width 6 height 6
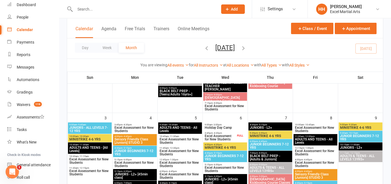
scroll to position [151, 0]
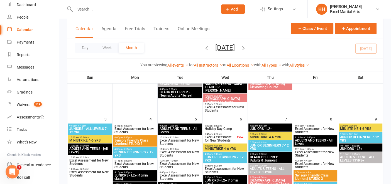
click at [124, 127] on span "Excel Assessment for New Students" at bounding box center [134, 130] width 41 height 7
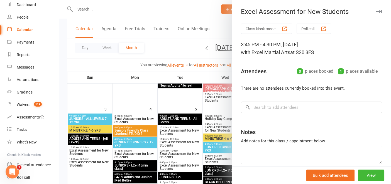
scroll to position [162, 0]
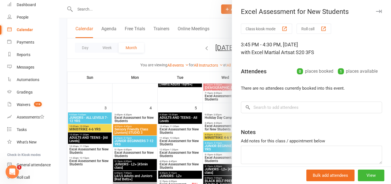
click at [122, 152] on div at bounding box center [225, 92] width 332 height 184
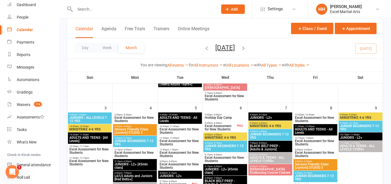
click at [122, 152] on span "Excel Assessment for New Students" at bounding box center [134, 154] width 41 height 7
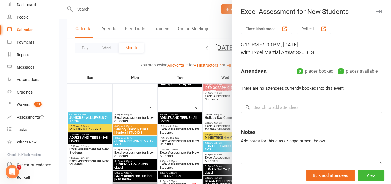
click at [92, 10] on div at bounding box center [225, 92] width 332 height 184
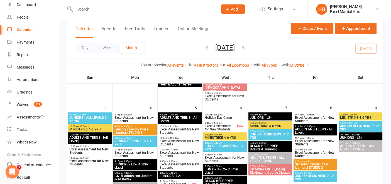
click at [92, 10] on input "text" at bounding box center [143, 9] width 140 height 8
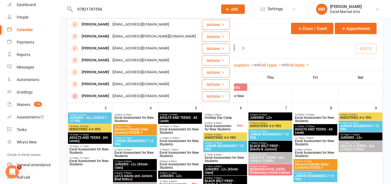
type input "07821747354"
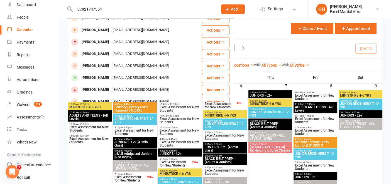
scroll to position [0, 0]
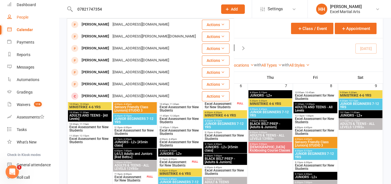
drag, startPoint x: 103, startPoint y: 9, endPoint x: 44, endPoint y: 13, distance: 58.5
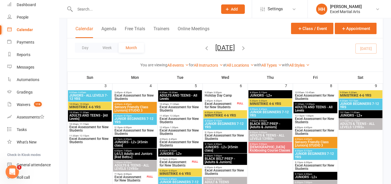
click at [203, 47] on icon "button" at bounding box center [206, 48] width 6 height 6
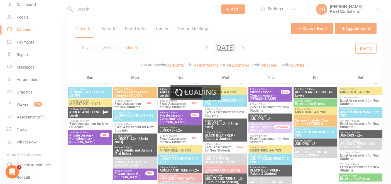
scroll to position [268, 0]
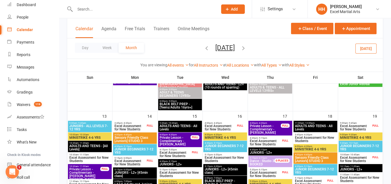
click at [172, 151] on span "Excel Assessment for New Students" at bounding box center [174, 154] width 31 height 7
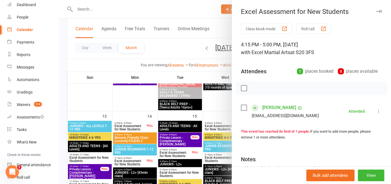
click at [268, 107] on link "[PERSON_NAME]" at bounding box center [279, 107] width 34 height 9
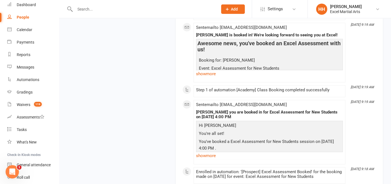
scroll to position [2437, 0]
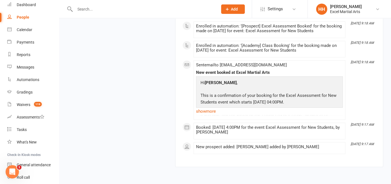
click at [84, 10] on input "text" at bounding box center [143, 9] width 140 height 8
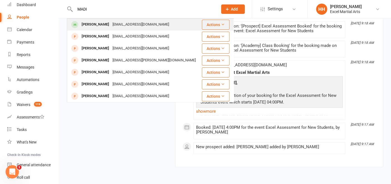
type input "MADI"
click at [93, 25] on div "[PERSON_NAME]" at bounding box center [95, 25] width 31 height 8
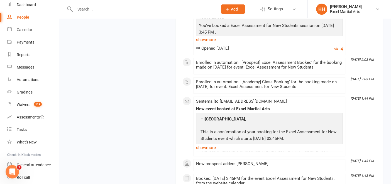
scroll to position [2476, 0]
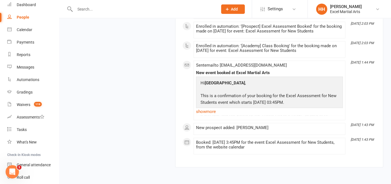
click at [80, 9] on input "text" at bounding box center [143, 9] width 140 height 8
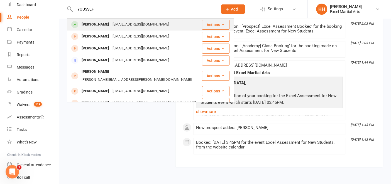
type input "YOUSSEF"
click at [93, 25] on div "Youssef Elfakharany" at bounding box center [95, 25] width 31 height 8
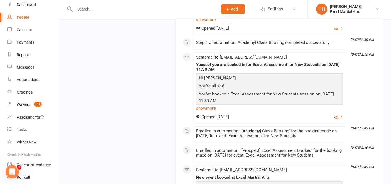
scroll to position [2045, 0]
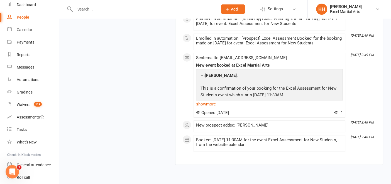
click at [79, 10] on input "text" at bounding box center [143, 9] width 140 height 8
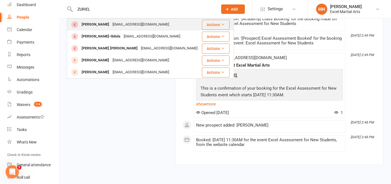
type input "ZURIEL"
click at [91, 25] on div "Zuriel West" at bounding box center [95, 25] width 31 height 8
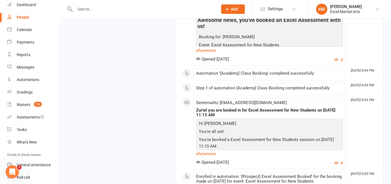
scroll to position [2260, 0]
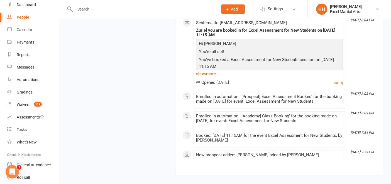
click at [80, 9] on input "text" at bounding box center [143, 9] width 140 height 8
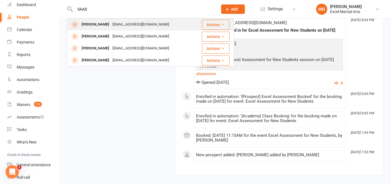
type input "SAAD"
click at [99, 24] on div "Saad Bin Muhammad" at bounding box center [95, 25] width 31 height 8
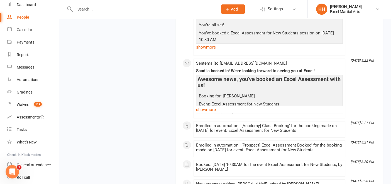
scroll to position [746, 0]
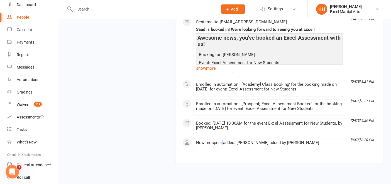
drag, startPoint x: 382, startPoint y: 0, endPoint x: 222, endPoint y: 146, distance: 216.8
click at [376, 8] on icon at bounding box center [377, 9] width 4 height 4
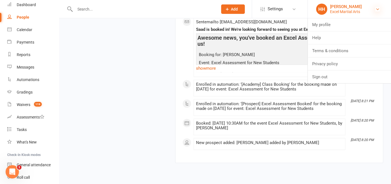
click at [377, 9] on icon at bounding box center [377, 9] width 4 height 4
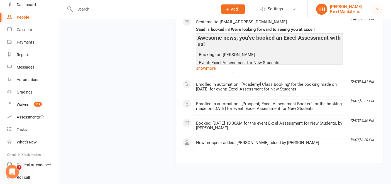
click at [377, 9] on icon at bounding box center [377, 9] width 4 height 4
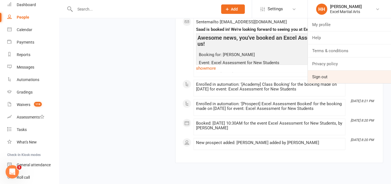
click at [320, 76] on link "Sign out" at bounding box center [348, 77] width 83 height 13
